Goal: Find contact information: Find contact information

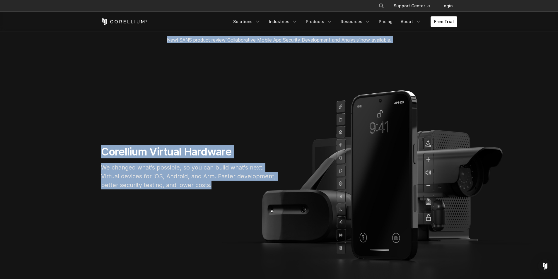
drag, startPoint x: 88, startPoint y: 35, endPoint x: 448, endPoint y: 212, distance: 401.8
click at [448, 212] on div "New! SANS product review "Collaborative Mobile App Security Development and Ana…" at bounding box center [279, 162] width 558 height 260
click at [464, 127] on section "Corellium Virtual Hardware We changed what's possible, so you can build what's …" at bounding box center [279, 169] width 558 height 243
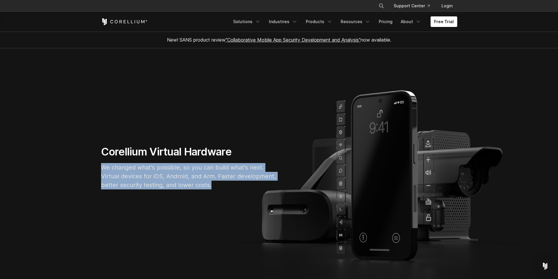
drag, startPoint x: 289, startPoint y: 77, endPoint x: 482, endPoint y: 222, distance: 241.3
click at [482, 222] on section "Corellium Virtual Hardware We changed what's possible, so you can build what's …" at bounding box center [279, 169] width 558 height 243
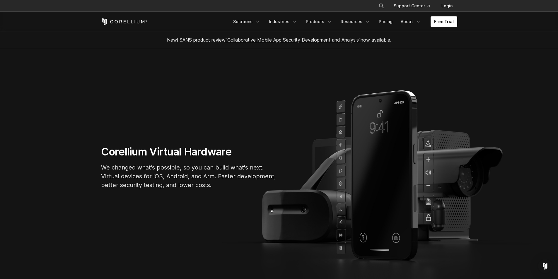
click at [163, 99] on section "Corellium Virtual Hardware We changed what's possible, so you can build what's …" at bounding box center [279, 169] width 558 height 243
click at [420, 24] on icon "Navigation Menu" at bounding box center [419, 22] width 6 height 6
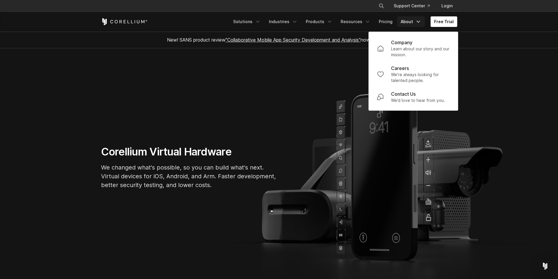
click at [420, 24] on icon "Navigation Menu" at bounding box center [419, 22] width 6 height 6
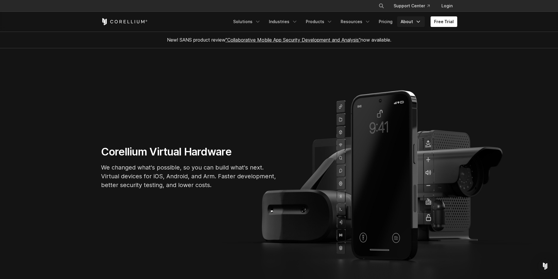
click at [420, 24] on icon "Navigation Menu" at bounding box center [419, 22] width 6 height 6
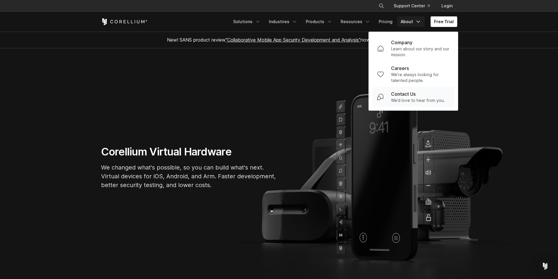
click at [412, 96] on p "Contact Us" at bounding box center [403, 94] width 25 height 7
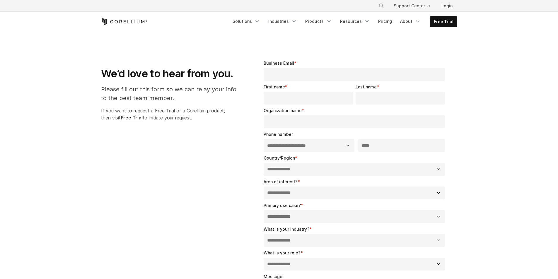
select select "**"
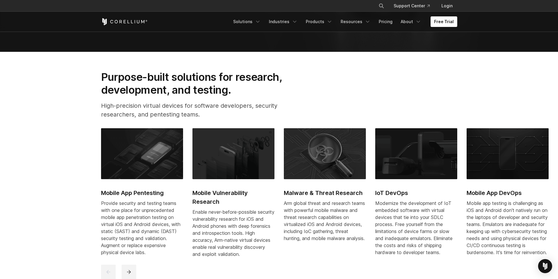
scroll to position [147, 0]
